Goal: Information Seeking & Learning: Learn about a topic

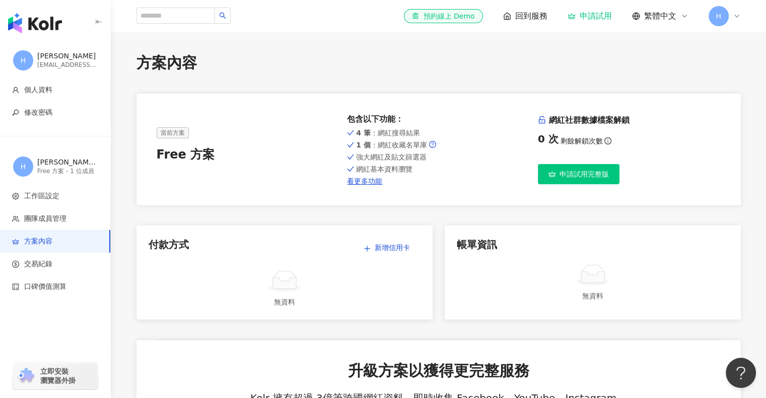
click at [27, 26] on img "button" at bounding box center [35, 23] width 54 height 20
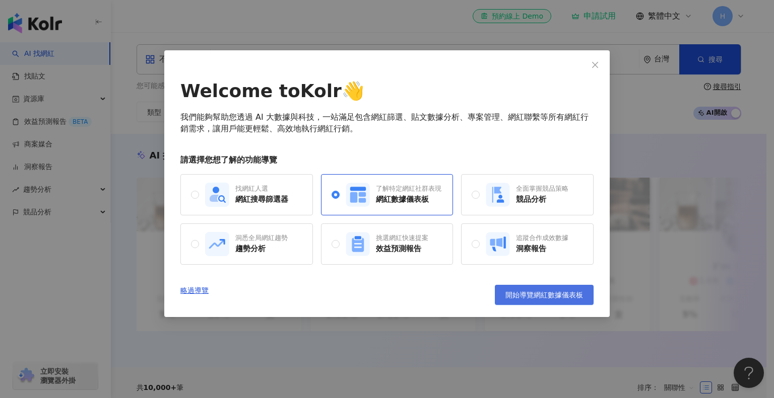
click at [535, 298] on span "開始導覽網紅數據儀表板" at bounding box center [544, 295] width 78 height 8
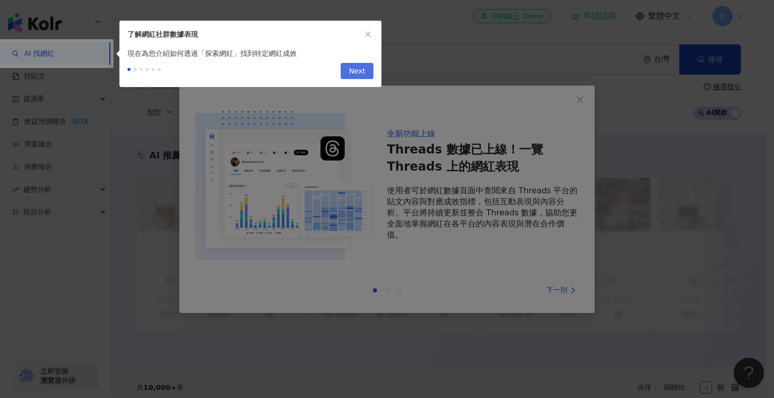
click at [363, 77] on span "Next" at bounding box center [357, 71] width 17 height 16
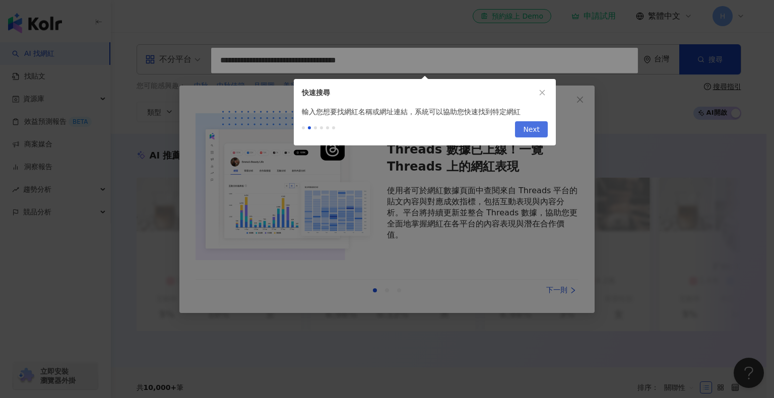
type input "**********"
click at [539, 132] on span "Next" at bounding box center [531, 130] width 17 height 16
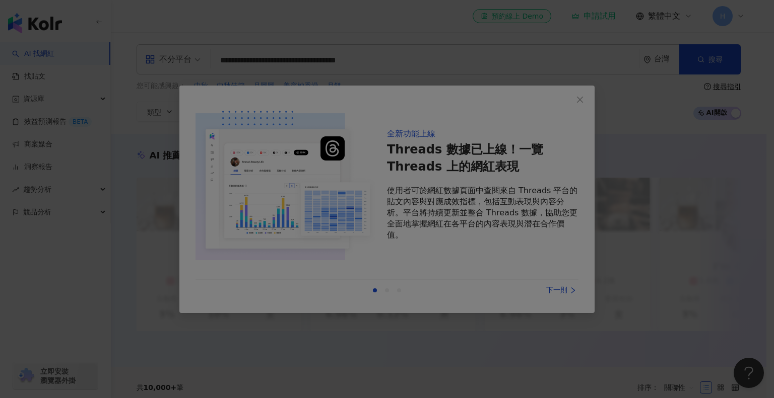
click at [538, 216] on div at bounding box center [387, 199] width 774 height 398
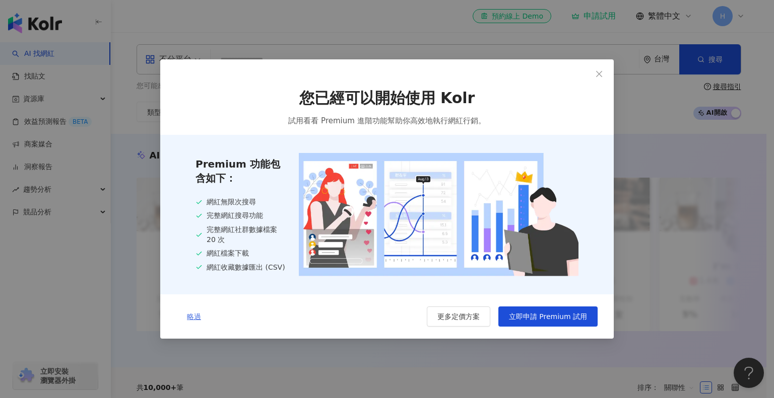
click at [194, 322] on button "略過" at bounding box center [193, 317] width 35 height 20
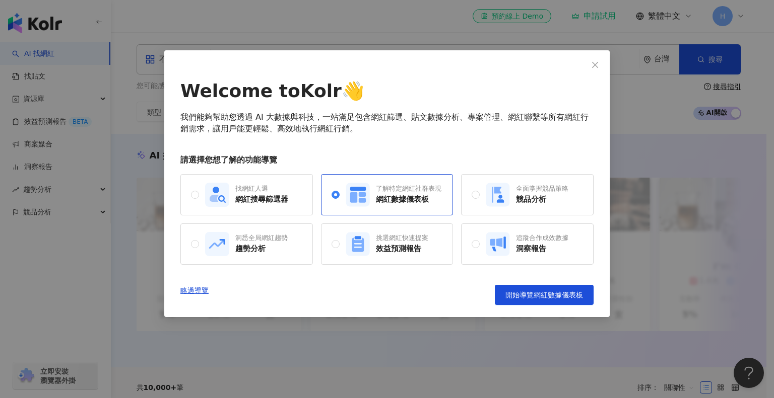
click at [557, 307] on div "Welcome to Kolr 👋 我們能夠幫助您透過 AI 大數據與科技，一站滿足包含網紅篩選、貼文數據分析、專案管理、網紅聯繫等所有網紅行銷需求，讓用戶能…" at bounding box center [386, 183] width 445 height 267
click at [557, 298] on span "開始導覽網紅數據儀表板" at bounding box center [544, 295] width 78 height 8
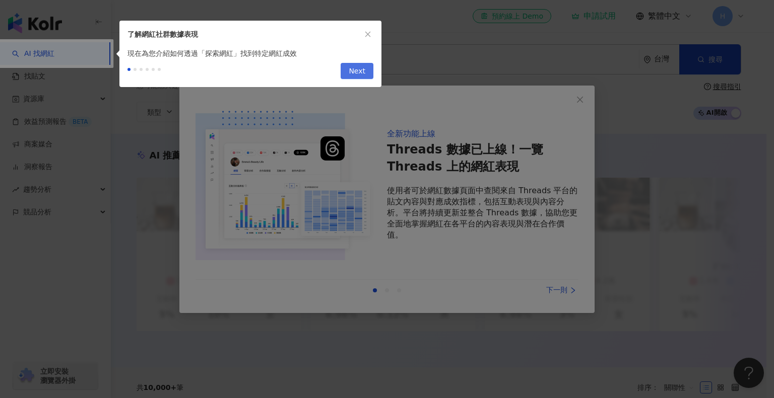
click at [361, 74] on span "Next" at bounding box center [357, 71] width 17 height 16
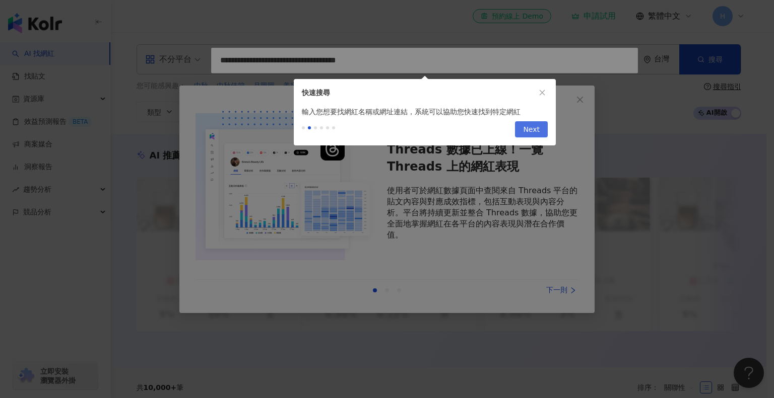
type input "**********"
click at [527, 132] on span "Next" at bounding box center [531, 130] width 17 height 16
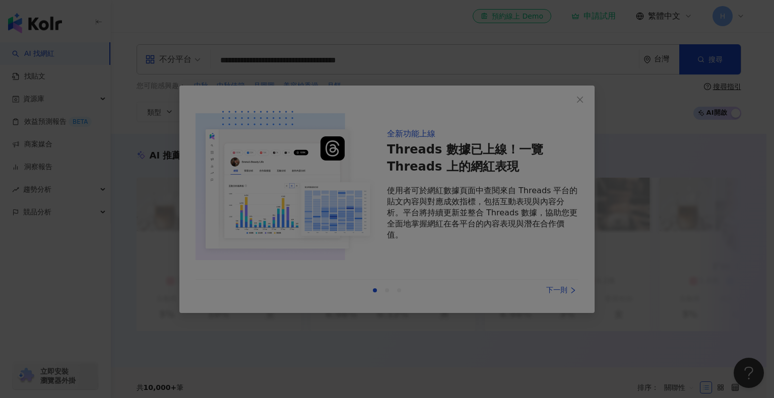
click at [558, 290] on div at bounding box center [387, 199] width 774 height 398
click at [260, 104] on div at bounding box center [387, 199] width 774 height 398
click at [291, 201] on div at bounding box center [387, 199] width 774 height 398
click at [155, 141] on div at bounding box center [387, 199] width 774 height 398
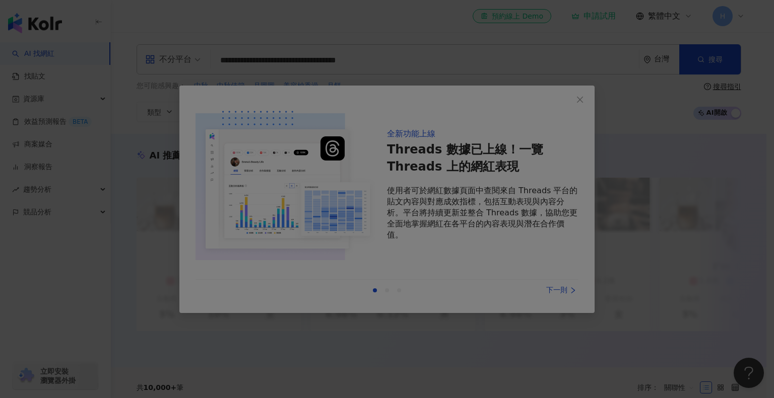
click at [107, 50] on div at bounding box center [387, 199] width 774 height 398
click at [87, 101] on div at bounding box center [387, 199] width 774 height 398
drag, startPoint x: 167, startPoint y: 101, endPoint x: 232, endPoint y: 103, distance: 64.5
click at [170, 102] on div at bounding box center [387, 199] width 774 height 398
click at [456, 102] on div at bounding box center [387, 199] width 774 height 398
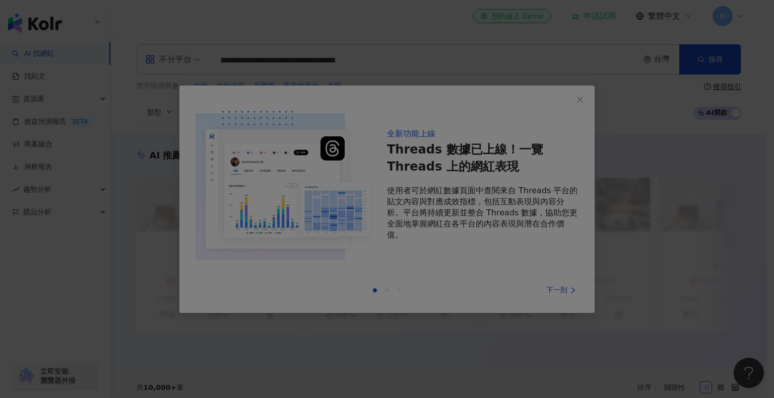
click at [559, 31] on div at bounding box center [387, 199] width 774 height 398
click at [650, 57] on div at bounding box center [387, 199] width 774 height 398
click at [654, 135] on div at bounding box center [387, 199] width 774 height 398
click at [592, 233] on div at bounding box center [387, 199] width 774 height 398
click at [518, 245] on div at bounding box center [387, 199] width 774 height 398
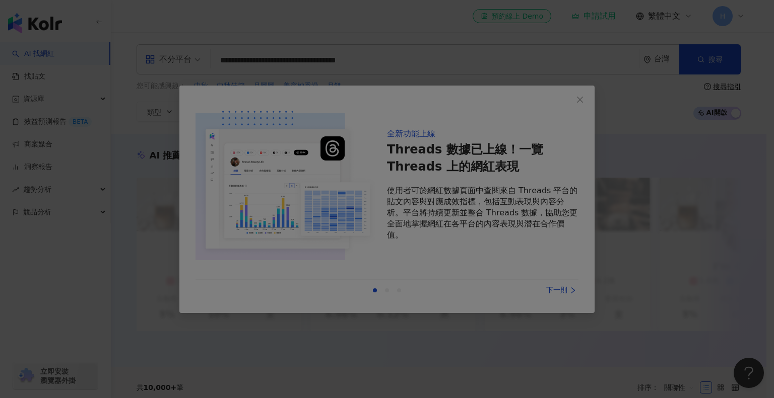
click at [475, 277] on div at bounding box center [387, 199] width 774 height 398
click at [391, 289] on div at bounding box center [387, 199] width 774 height 398
drag, startPoint x: 592, startPoint y: 100, endPoint x: 556, endPoint y: 63, distance: 52.0
click at [592, 99] on div at bounding box center [387, 199] width 774 height 398
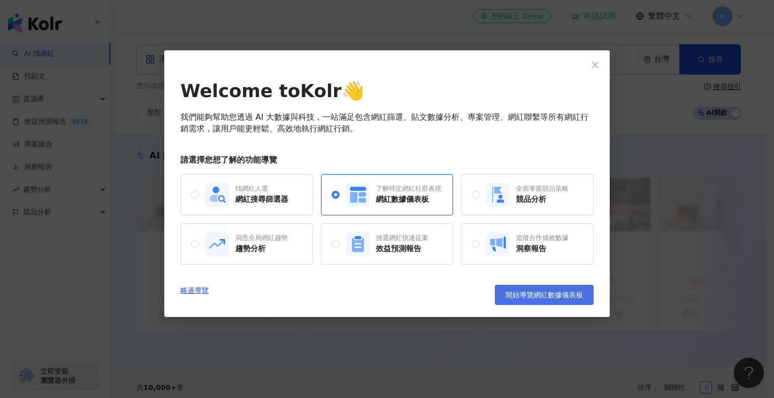
click at [555, 298] on span "開始導覽網紅數據儀表板" at bounding box center [544, 295] width 78 height 8
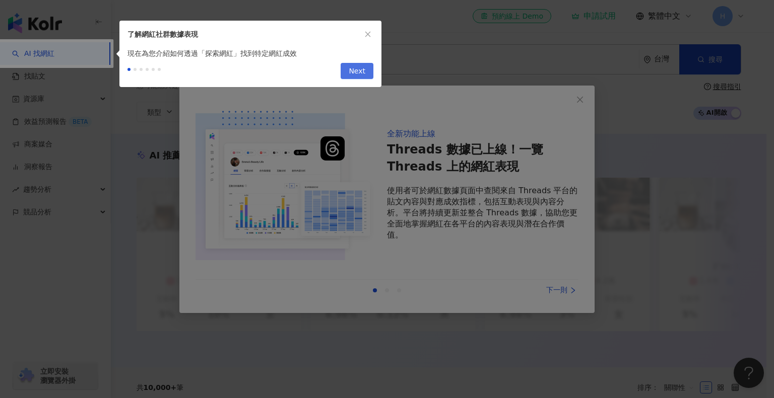
click at [357, 71] on span "Next" at bounding box center [357, 71] width 17 height 16
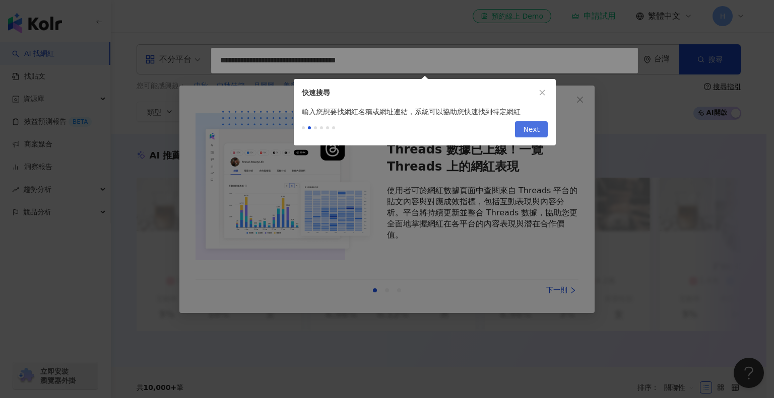
click at [530, 134] on span "Next" at bounding box center [531, 130] width 17 height 16
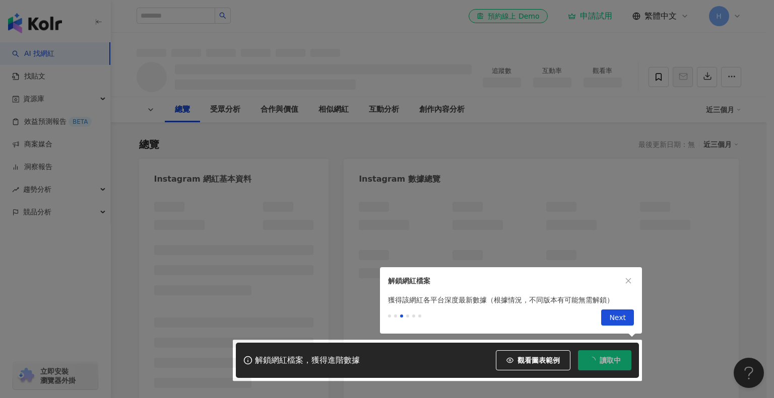
click at [620, 320] on span "Next" at bounding box center [617, 318] width 17 height 16
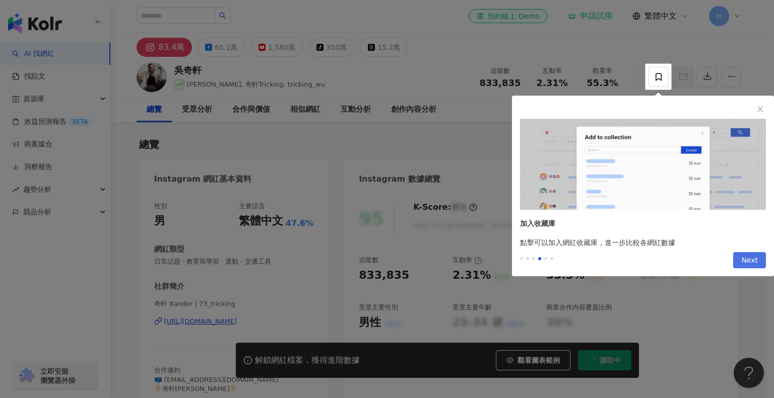
click at [745, 261] on span "Next" at bounding box center [749, 261] width 17 height 16
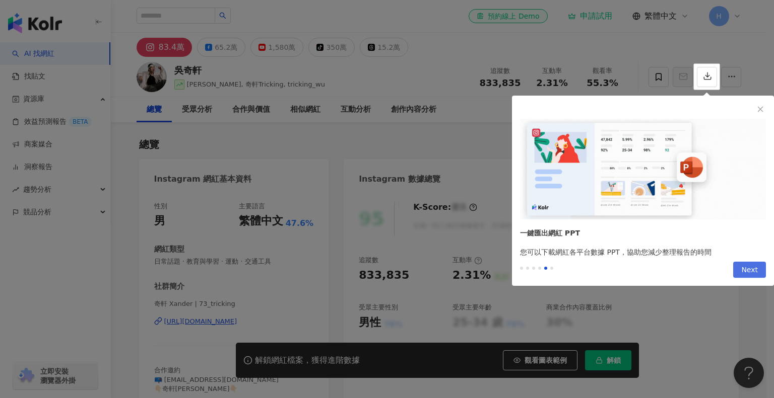
click at [747, 269] on span "Next" at bounding box center [749, 270] width 17 height 16
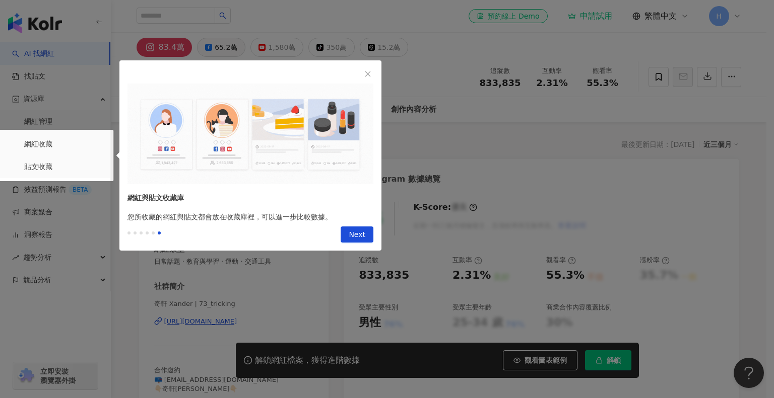
click at [361, 237] on span "Next" at bounding box center [357, 235] width 17 height 16
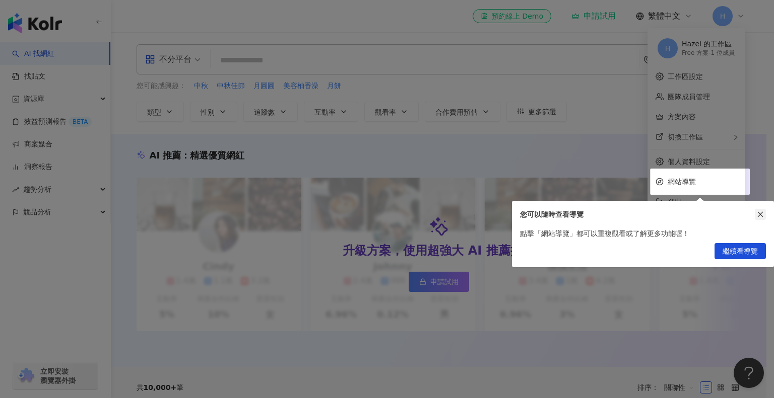
click at [759, 215] on icon "close" at bounding box center [760, 215] width 6 height 6
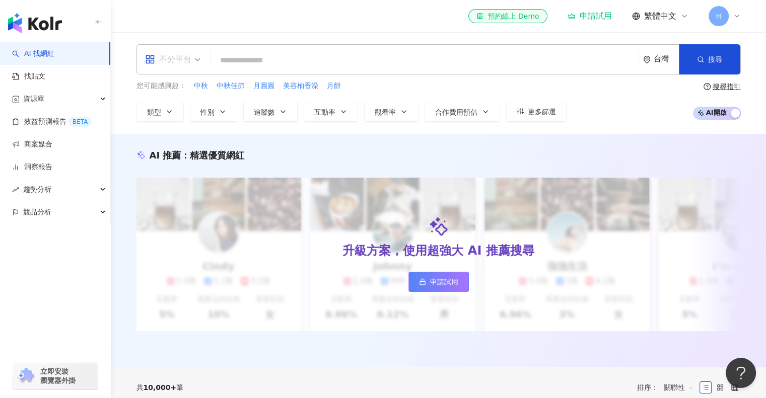
click at [179, 62] on div "不分平台" at bounding box center [168, 59] width 46 height 16
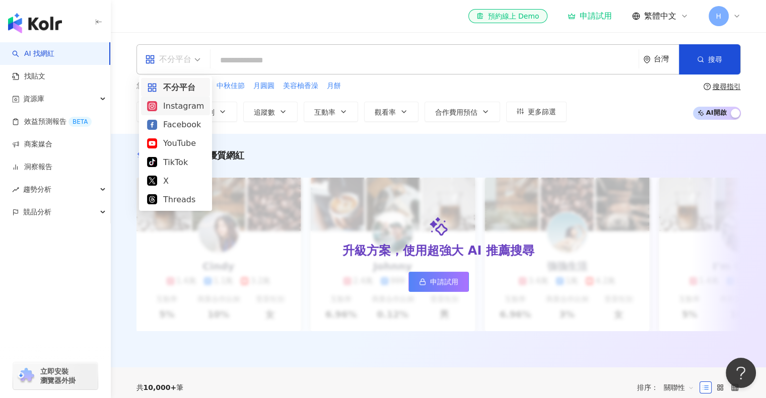
click at [186, 107] on div "Instagram" at bounding box center [175, 106] width 57 height 13
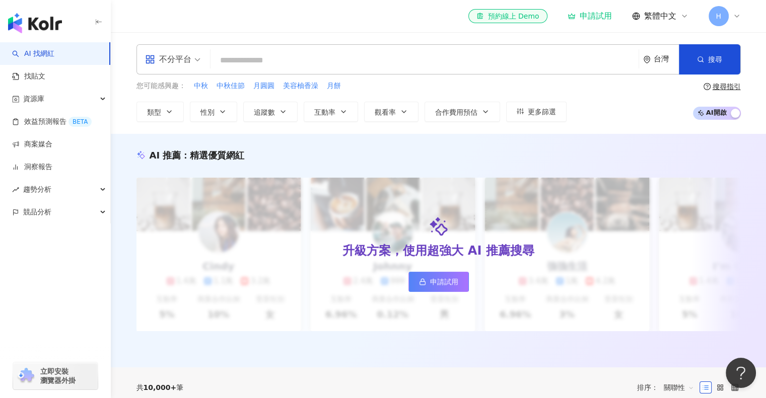
click at [186, 58] on div "不分平台" at bounding box center [168, 59] width 46 height 16
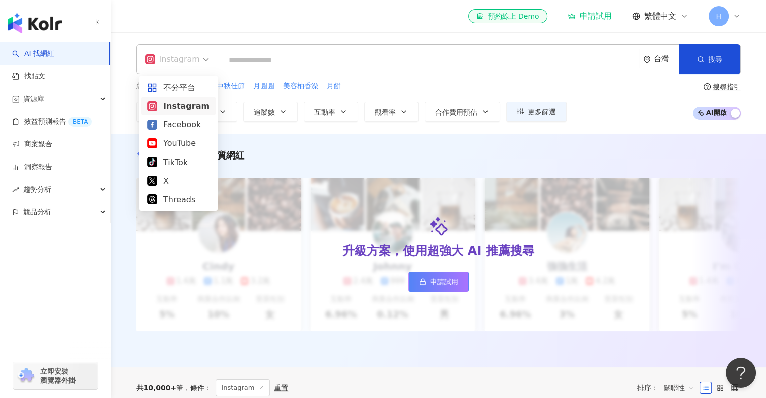
click at [177, 92] on div "不分平台" at bounding box center [178, 87] width 62 height 13
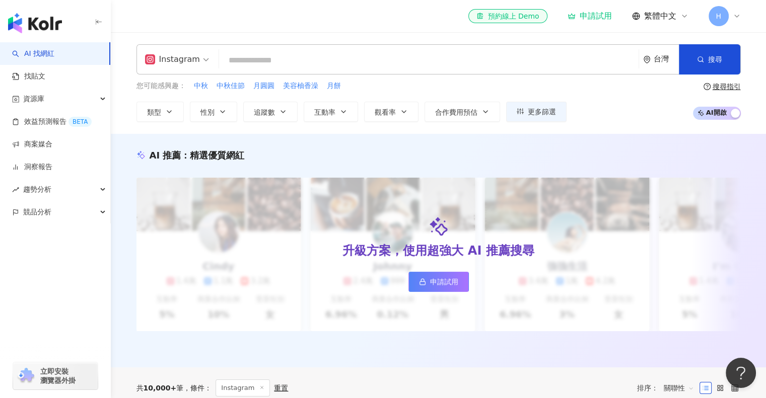
click at [253, 60] on input "search" at bounding box center [428, 60] width 411 height 19
click at [268, 54] on input "search" at bounding box center [425, 60] width 420 height 19
paste input "**********"
type input "**********"
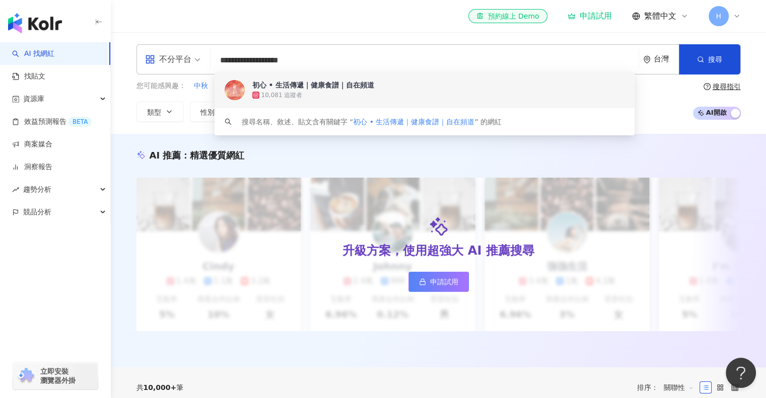
click at [352, 96] on div "10,081 追蹤者" at bounding box center [438, 95] width 373 height 10
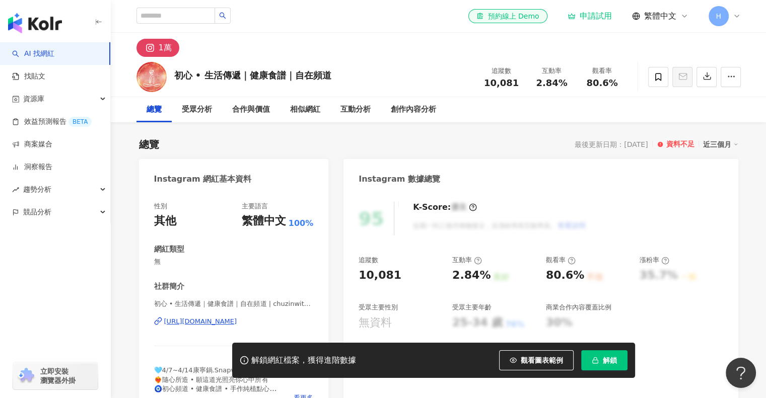
click at [721, 145] on div "近三個月" at bounding box center [720, 144] width 35 height 13
click at [536, 138] on div "總覽 最後更新日期：2025/9/16 資料不足 近三個月" at bounding box center [438, 144] width 599 height 14
